Goal: Task Accomplishment & Management: Manage account settings

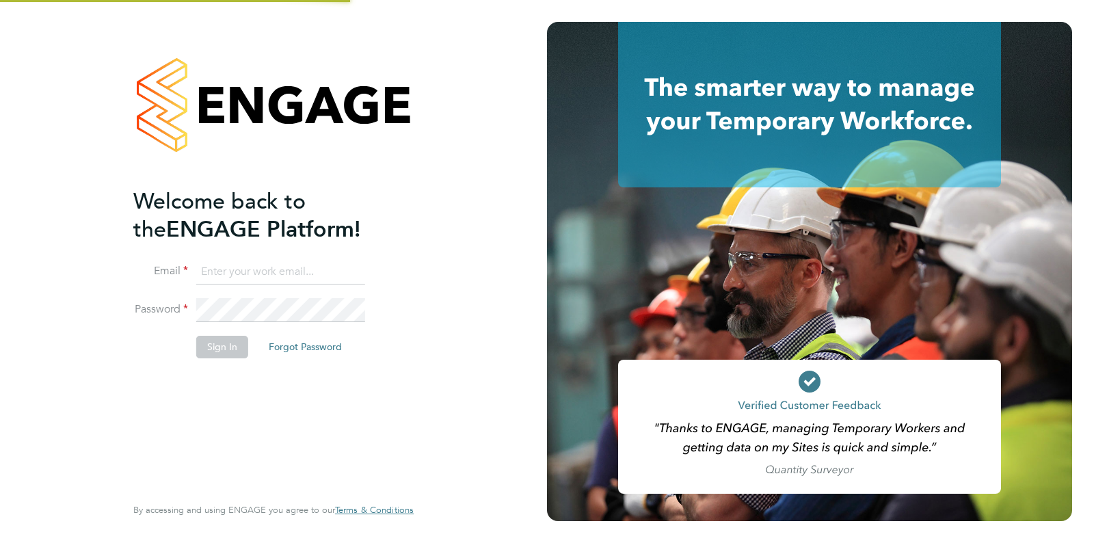
type input "[EMAIL_ADDRESS][DOMAIN_NAME]"
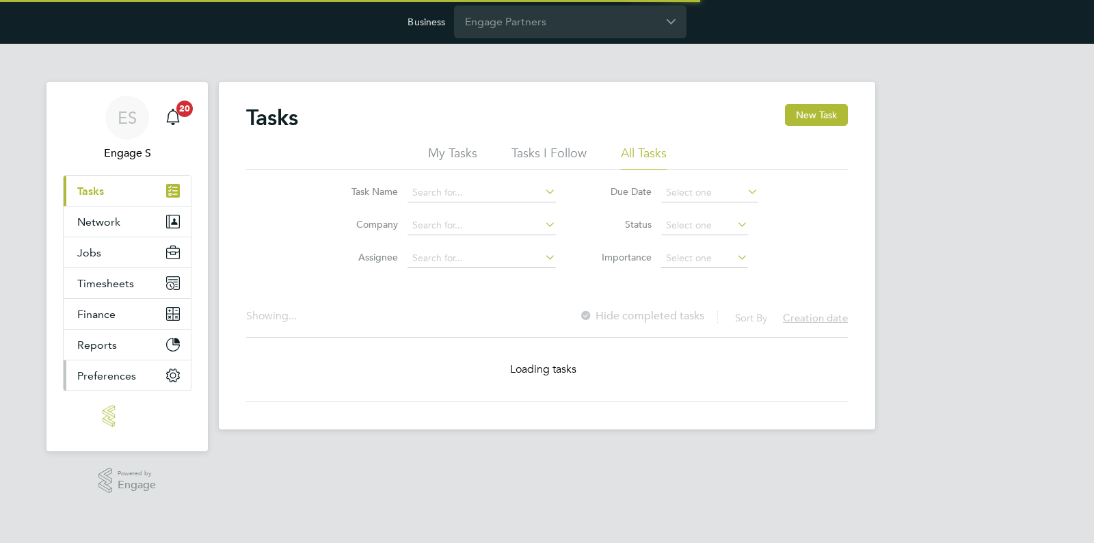
click at [146, 390] on button "Preferences" at bounding box center [127, 375] width 127 height 30
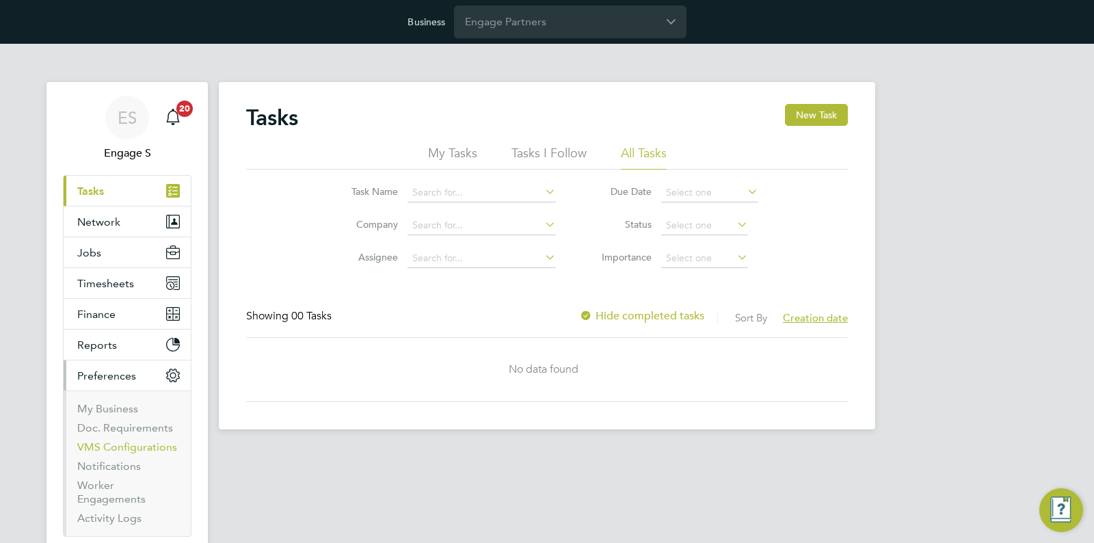
click at [125, 444] on link "VMS Configurations" at bounding box center [127, 446] width 100 height 13
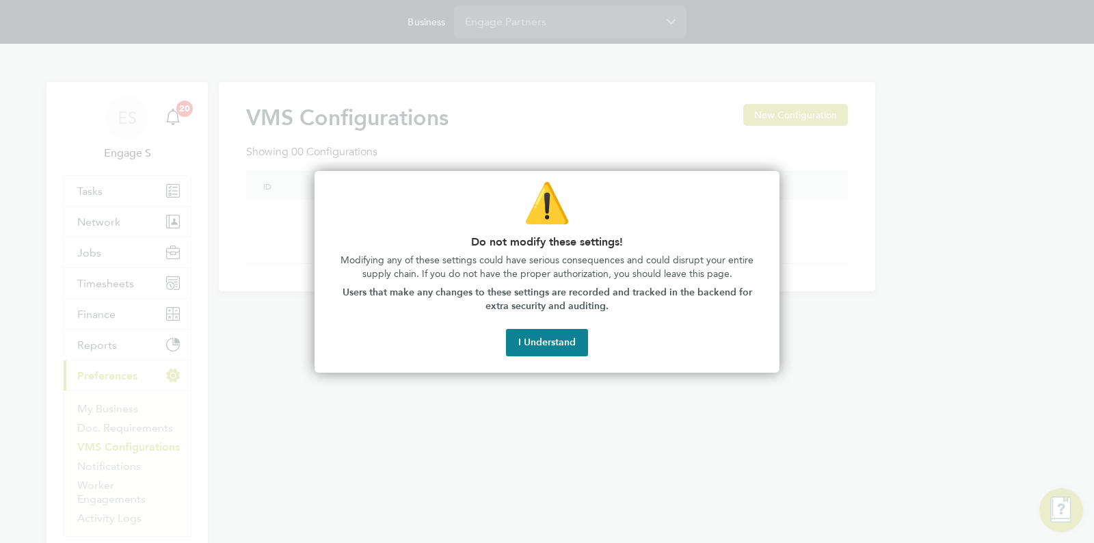
click at [532, 358] on div "⚠️ Do not modify these settings! Modifying any of these settings could have ser…" at bounding box center [546, 272] width 465 height 202
click at [537, 351] on button "I Understand" at bounding box center [547, 342] width 82 height 27
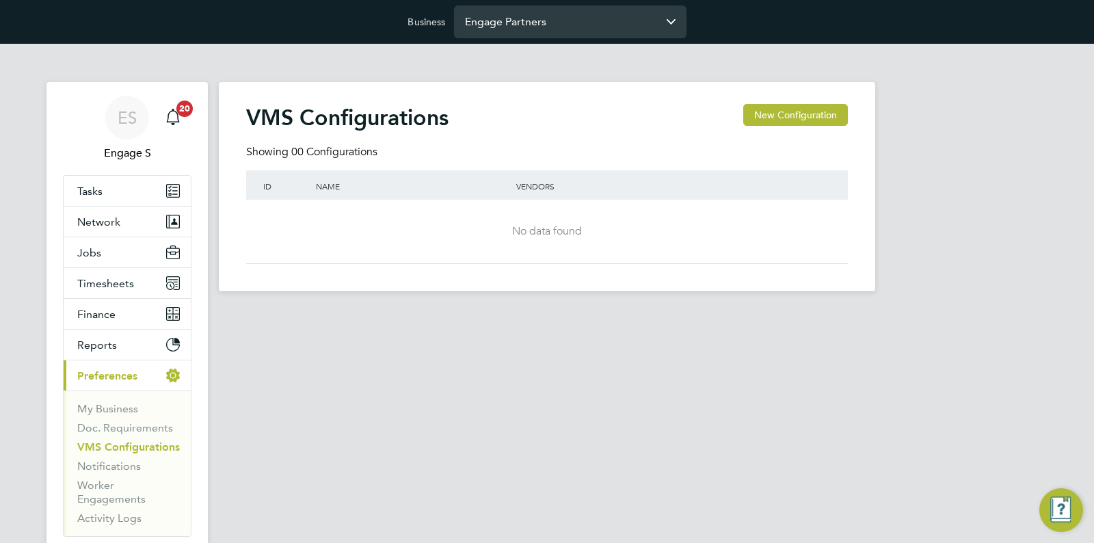
click at [529, 11] on input "Engage Partners" at bounding box center [570, 21] width 232 height 32
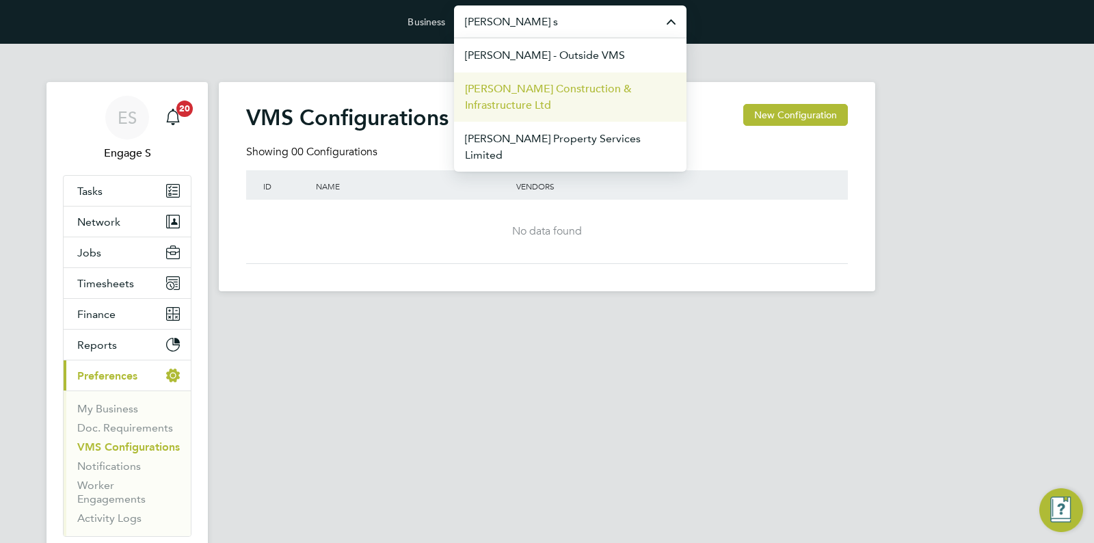
click at [576, 83] on span "[PERSON_NAME] Construction & Infrastructure Ltd" at bounding box center [570, 97] width 211 height 33
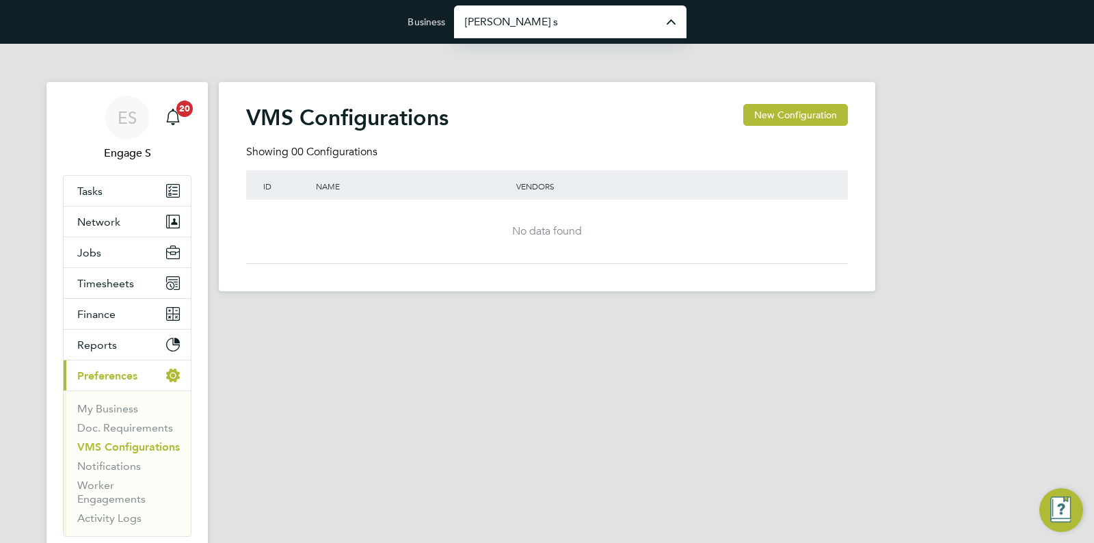
type input "[PERSON_NAME] Construction & Infrastructure Ltd"
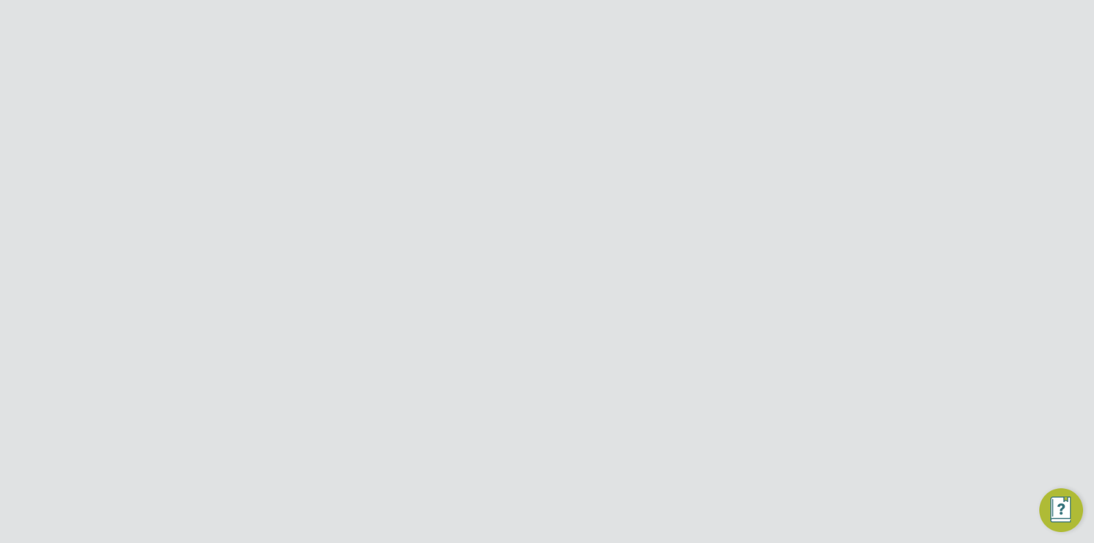
click at [822, 210] on icon at bounding box center [822, 212] width 17 height 11
click at [804, 236] on li "Edit VMS Configuration" at bounding box center [763, 241] width 131 height 19
type input "Morgan Sindall Construction - Scotland"
type input "Morgan Sindall Construction & Infrastructure Ltd"
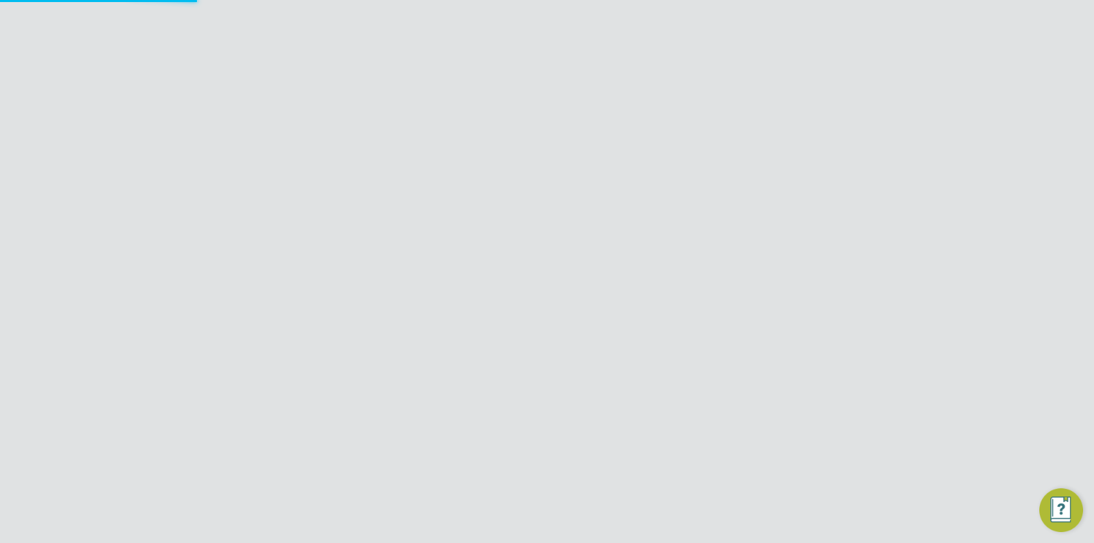
type input "Custom"
type input "By Vendor Group"
type input "No Limits"
type input "Labour Desk"
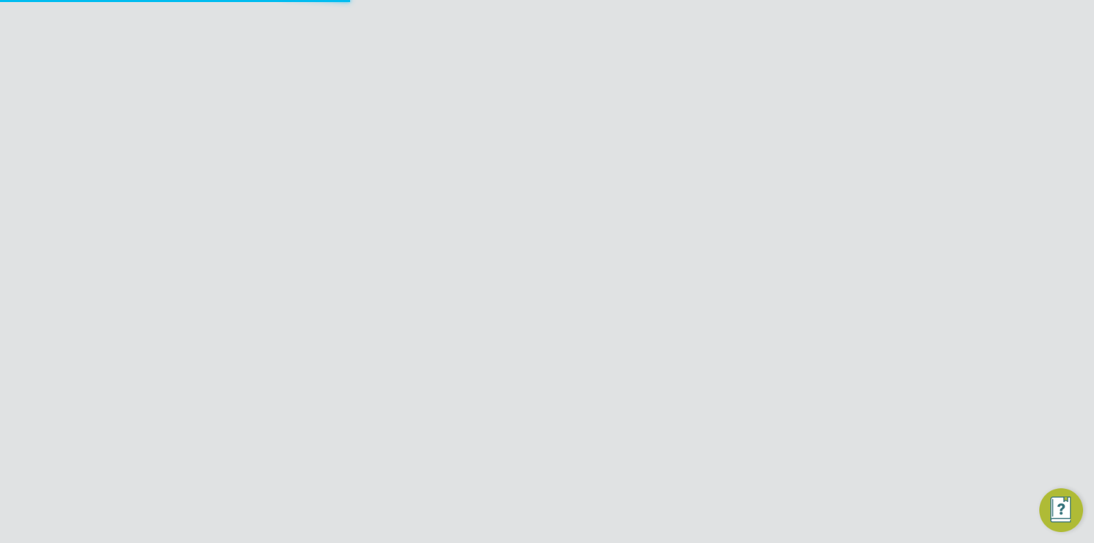
scroll to position [1028, 0]
click at [705, 416] on icon at bounding box center [705, 419] width 0 height 19
click at [705, 418] on icon at bounding box center [705, 419] width 0 height 19
click at [753, 392] on div "Markup Driven Rates This Rates Strategy auto calculates the Charge Rate based o…" at bounding box center [602, 336] width 349 height 264
click at [506, 217] on div "Markup Driven Rates This Rates Strategy auto calculates the Charge Rate based o…" at bounding box center [602, 336] width 349 height 264
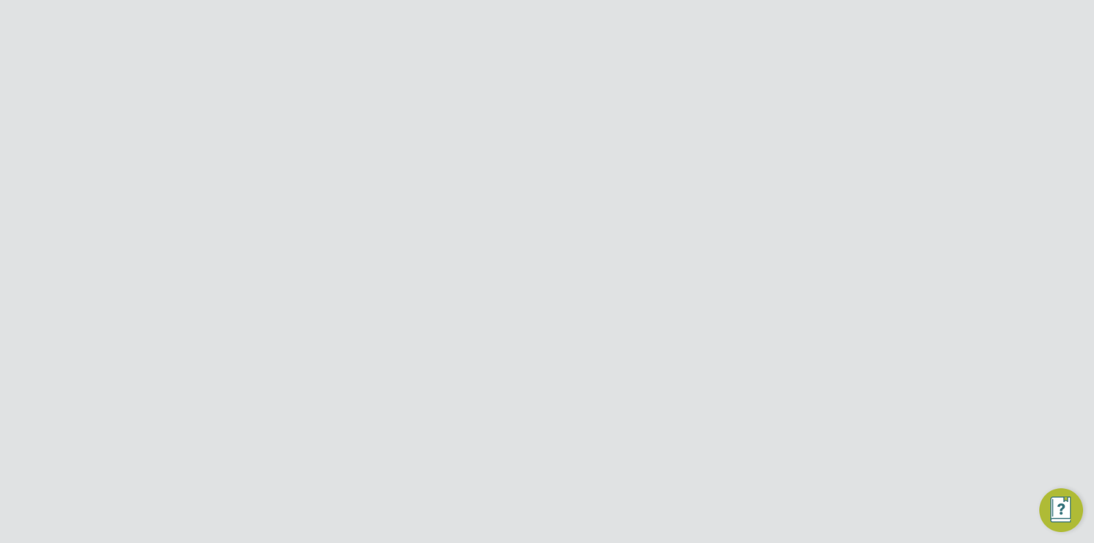
click at [510, 212] on span "Markup Driven Rates" at bounding box center [488, 213] width 120 height 14
click at [705, 388] on icon at bounding box center [705, 386] width 0 height 19
click at [705, 384] on icon at bounding box center [705, 386] width 0 height 19
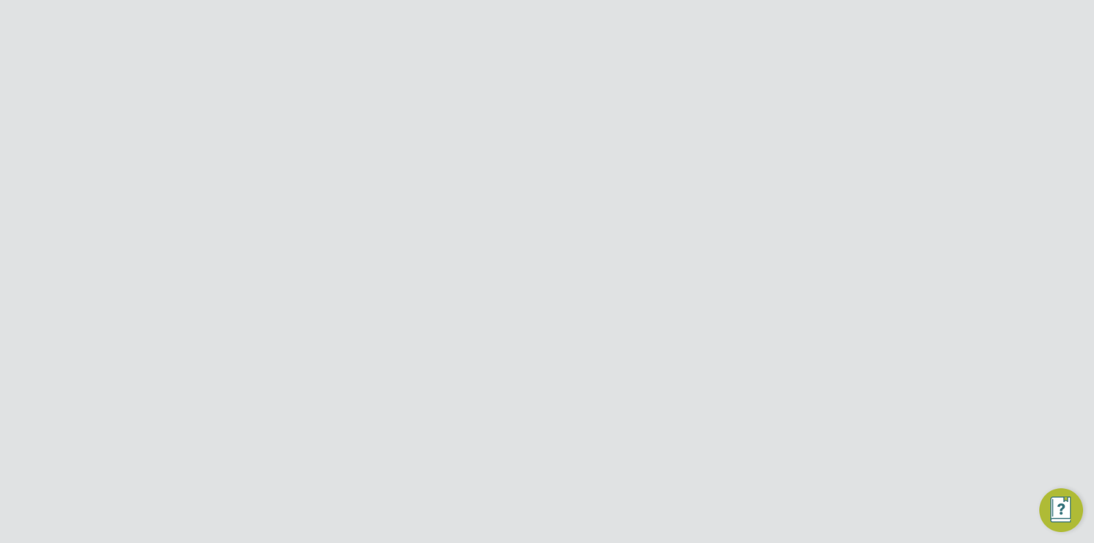
click at [705, 384] on icon at bounding box center [705, 386] width 0 height 19
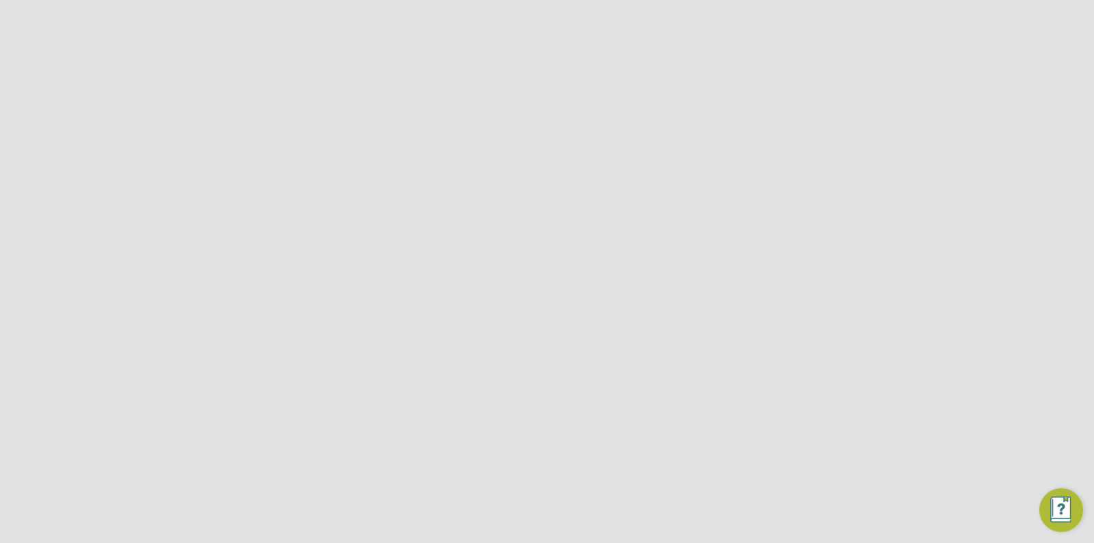
click at [705, 384] on icon at bounding box center [705, 386] width 0 height 19
click at [684, 382] on input at bounding box center [634, 387] width 169 height 21
click at [727, 377] on div "Worker Engagement Type Strategy" at bounding box center [602, 388] width 349 height 36
